Goal: Information Seeking & Learning: Stay updated

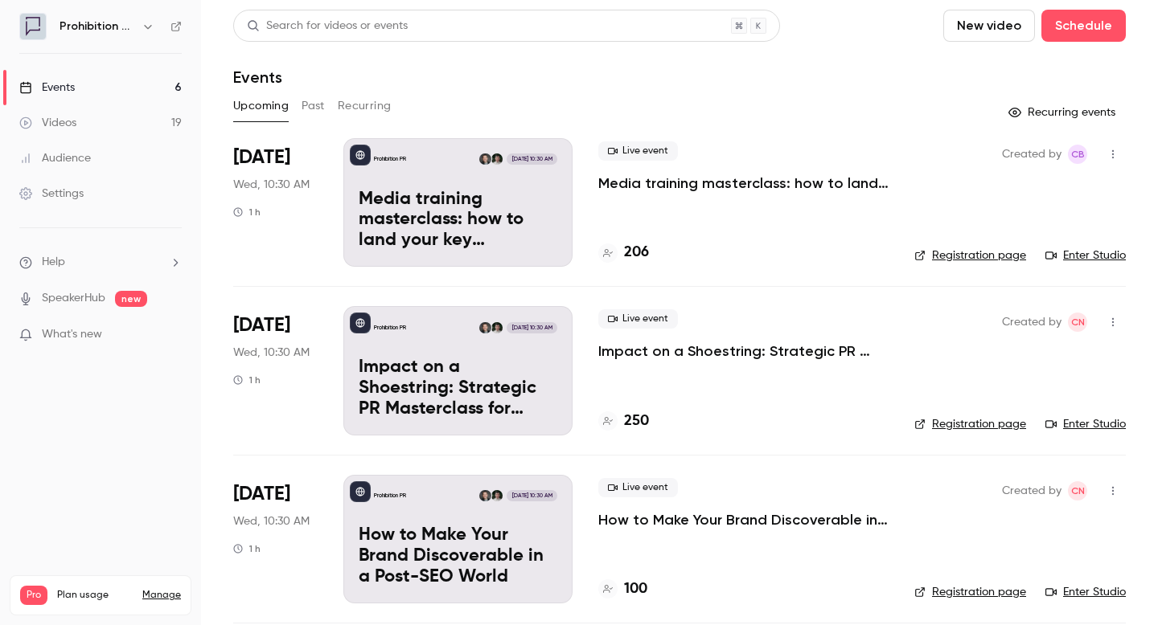
click at [621, 48] on header "Search for videos or events New video Schedule Events" at bounding box center [679, 48] width 892 height 77
